Goal: Information Seeking & Learning: Learn about a topic

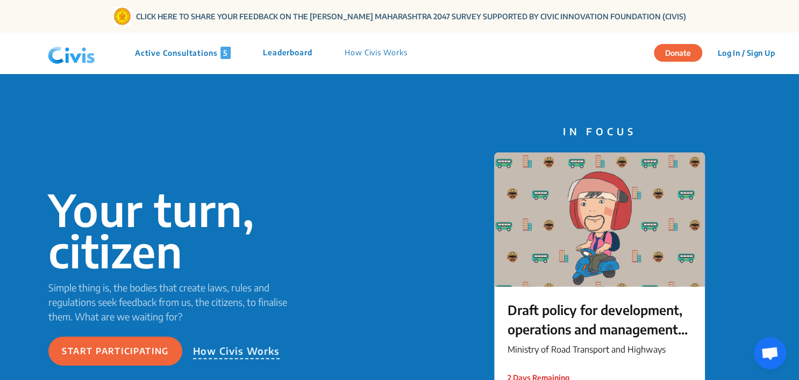
click at [197, 48] on p "Active Consultations 5" at bounding box center [183, 53] width 96 height 12
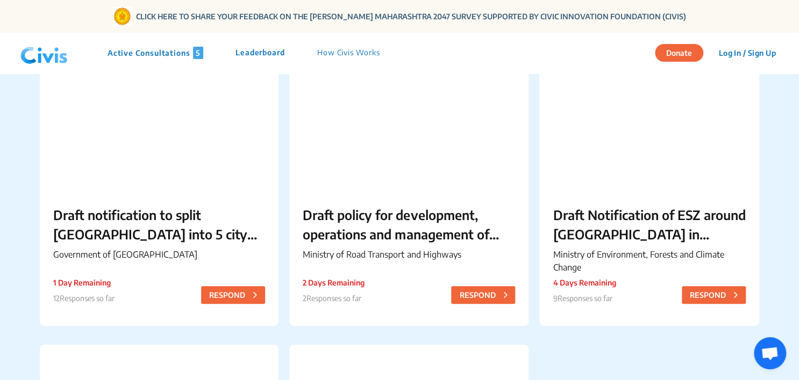
scroll to position [109, 0]
click at [182, 193] on div "Draft notification to split [GEOGRAPHIC_DATA] into 5 city corporations/[GEOGRAP…" at bounding box center [159, 234] width 239 height 87
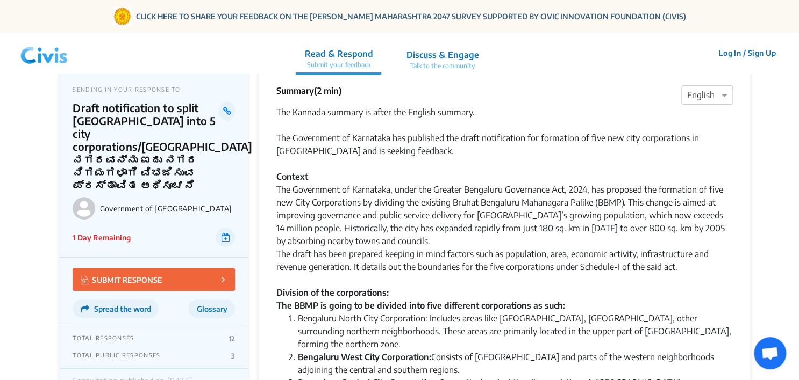
scroll to position [0, 0]
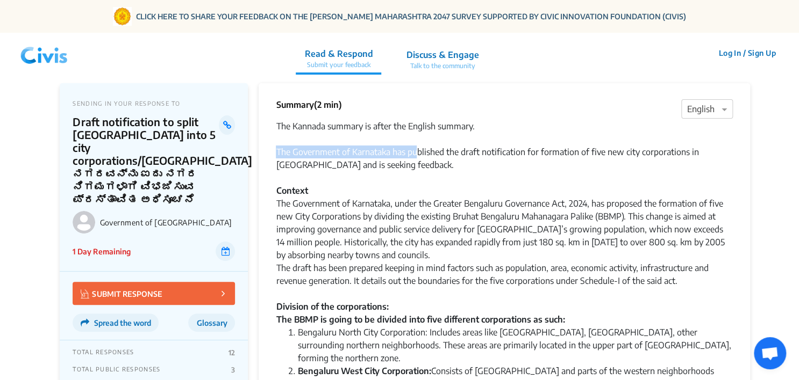
drag, startPoint x: 274, startPoint y: 151, endPoint x: 415, endPoint y: 157, distance: 141.5
drag, startPoint x: 415, startPoint y: 157, endPoint x: 407, endPoint y: 175, distance: 19.5
click at [407, 175] on div at bounding box center [504, 177] width 456 height 13
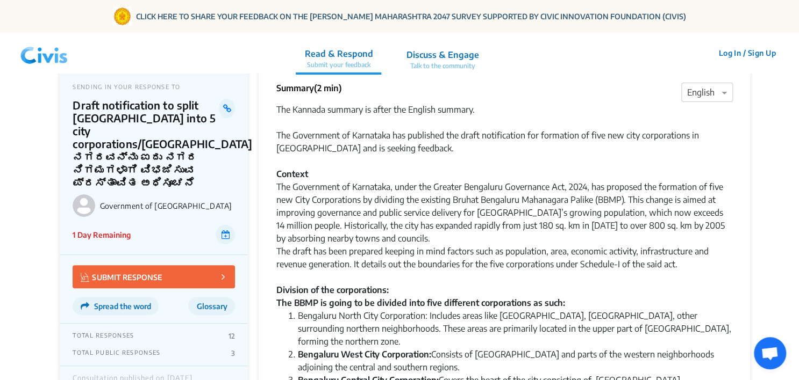
scroll to position [17, 0]
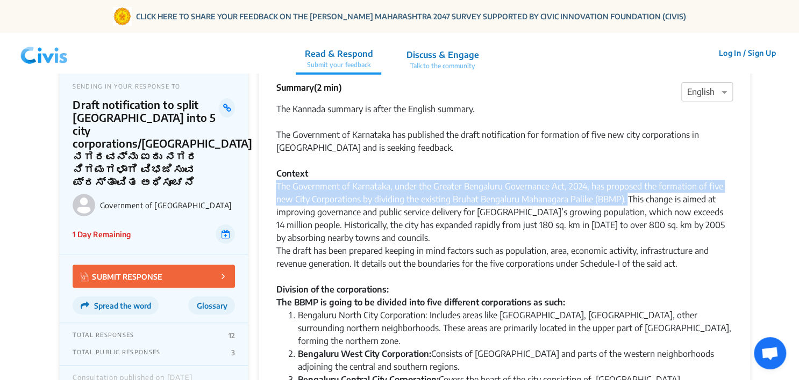
drag, startPoint x: 273, startPoint y: 185, endPoint x: 628, endPoint y: 198, distance: 354.9
copy div "The Government of Karnataka, under the Greater Bengaluru Governance Act, 2024, …"
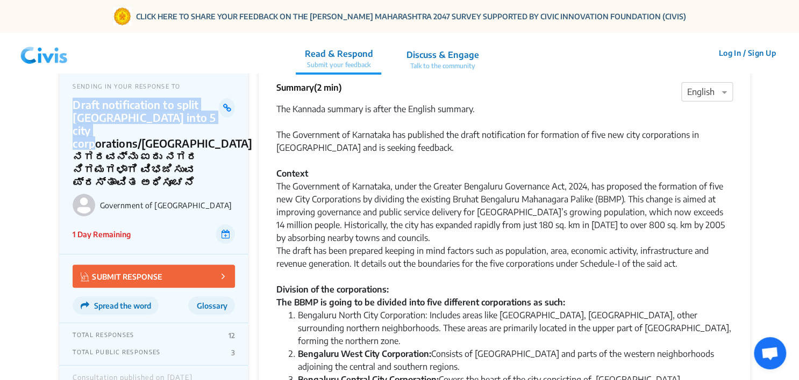
drag, startPoint x: 71, startPoint y: 103, endPoint x: 135, endPoint y: 131, distance: 70.3
click at [135, 131] on div "SENDING IN YOUR RESPONSE TO Draft notification to split [GEOGRAPHIC_DATA] into …" at bounding box center [154, 160] width 188 height 189
copy p "Draft notification to split [GEOGRAPHIC_DATA] into 5 city corporations"
click at [80, 104] on p "Draft notification to split [GEOGRAPHIC_DATA] into 5 city corporations/[GEOGRAP…" at bounding box center [146, 143] width 146 height 90
drag, startPoint x: 73, startPoint y: 104, endPoint x: 135, endPoint y: 135, distance: 69.5
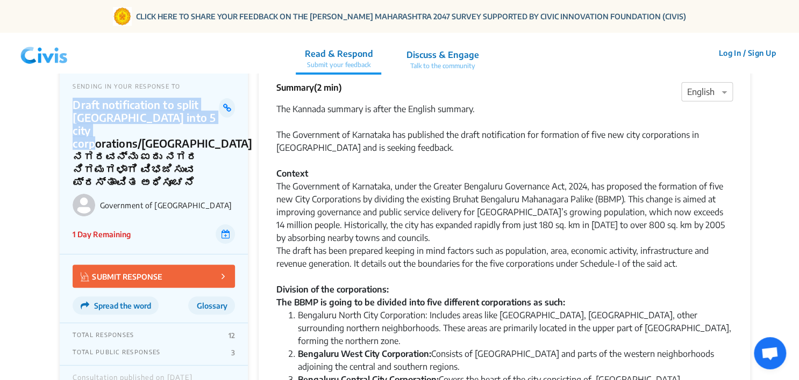
click at [135, 135] on p "Draft notification to split [GEOGRAPHIC_DATA] into 5 city corporations/[GEOGRAP…" at bounding box center [146, 143] width 146 height 90
copy p "Draft notification to split [GEOGRAPHIC_DATA] into 5 city corporations"
